Goal: Find specific page/section: Find specific page/section

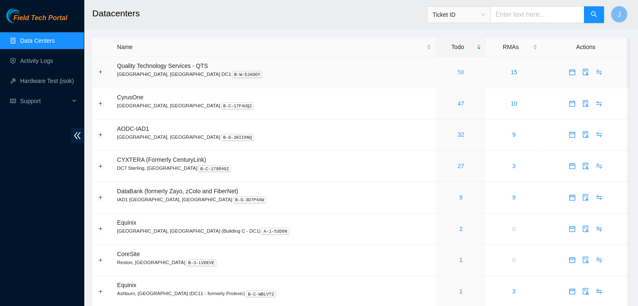
click at [458, 73] on link "58" at bounding box center [461, 72] width 7 height 7
click at [458, 106] on link "47" at bounding box center [461, 103] width 7 height 7
click at [458, 135] on link "32" at bounding box center [461, 134] width 7 height 7
